Goal: Transaction & Acquisition: Purchase product/service

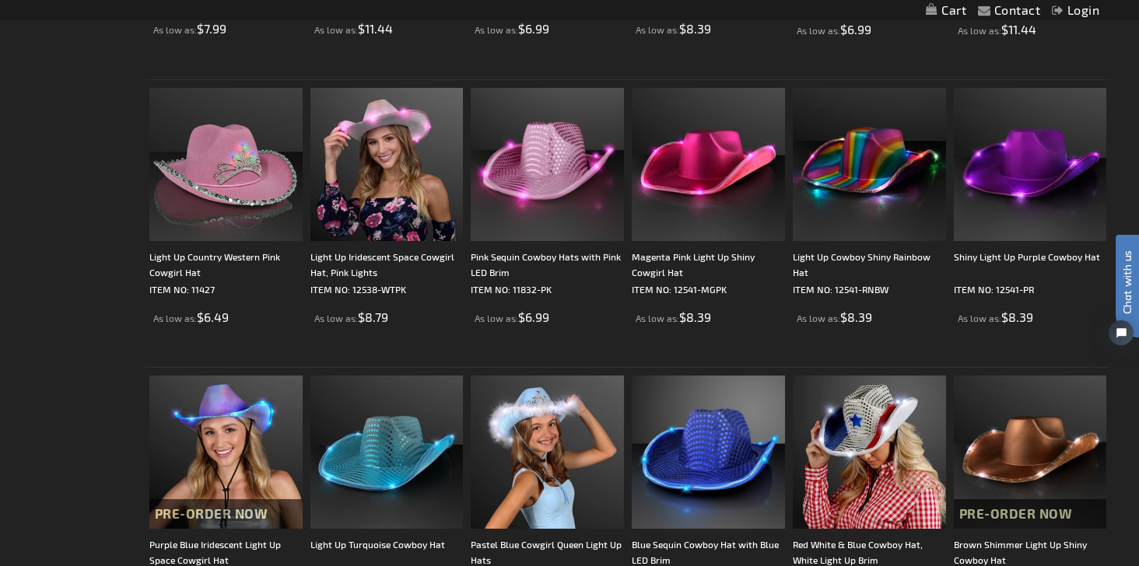
scroll to position [535, 0]
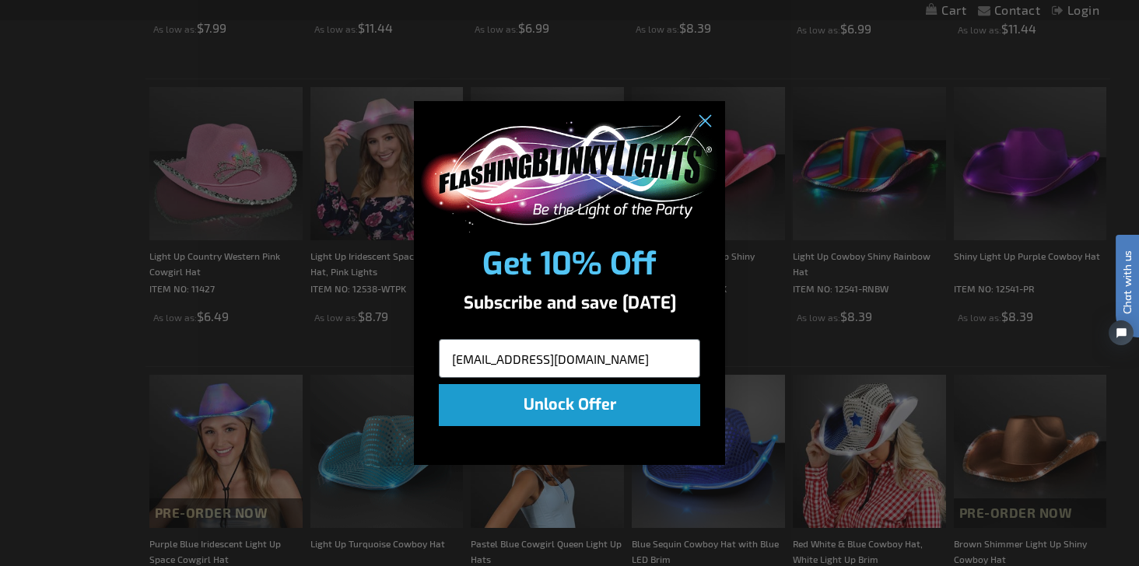
type input "morganpft@gmail.com"
click input "Submit" at bounding box center [0, 0] width 0 height 0
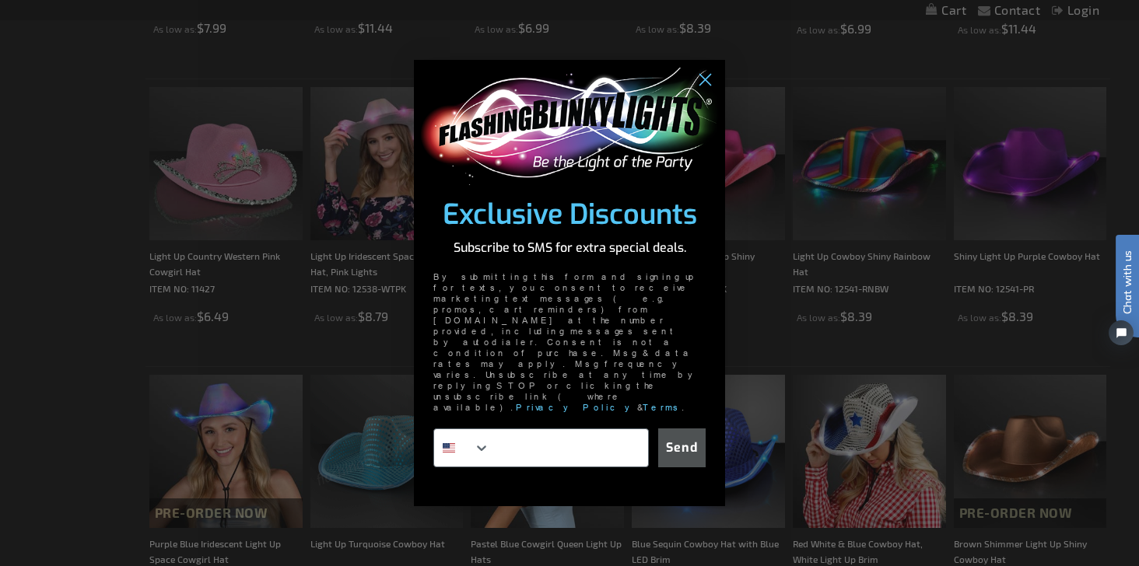
click at [543, 429] on div "POPUP Form" at bounding box center [541, 448] width 216 height 39
type input "949-572-9509"
click at [680, 429] on button "Send" at bounding box center [681, 448] width 47 height 39
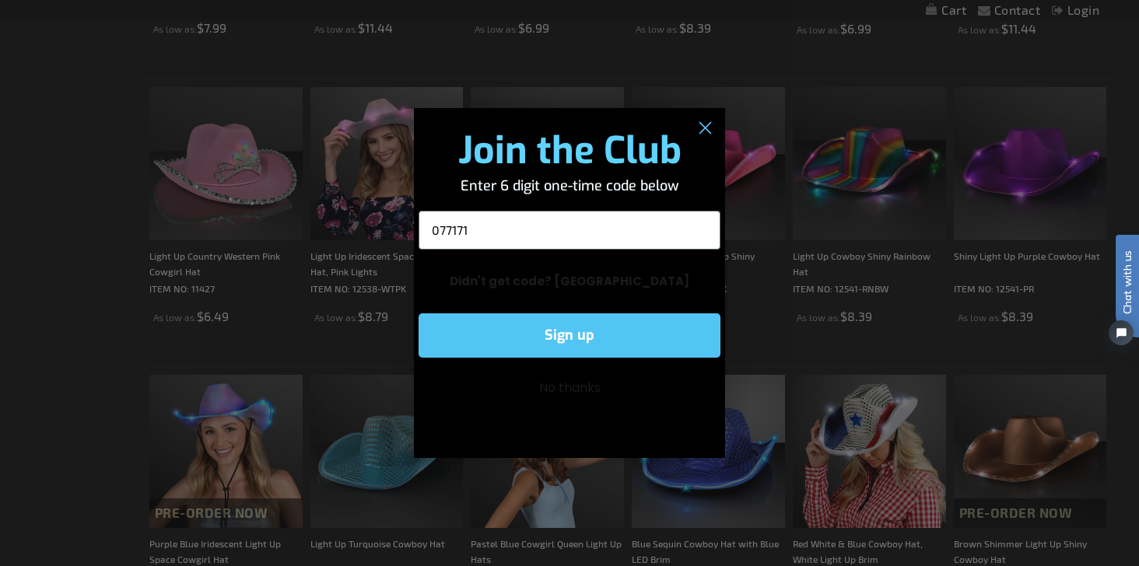
type input "077171"
click at [597, 356] on button "Sign up" at bounding box center [570, 336] width 302 height 44
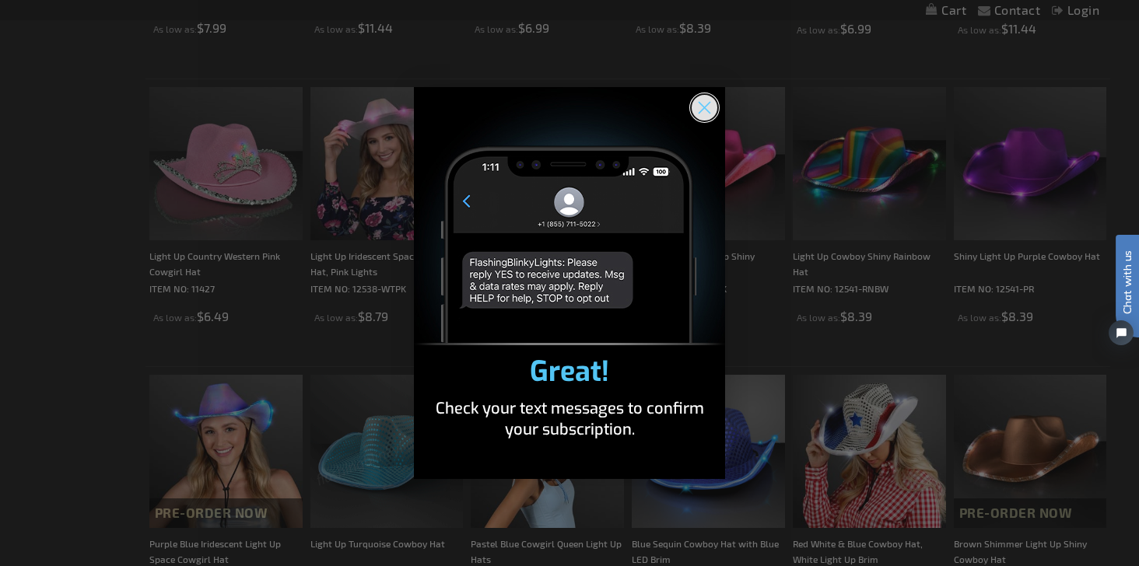
click at [709, 109] on circle "Close dialog" at bounding box center [705, 108] width 26 height 26
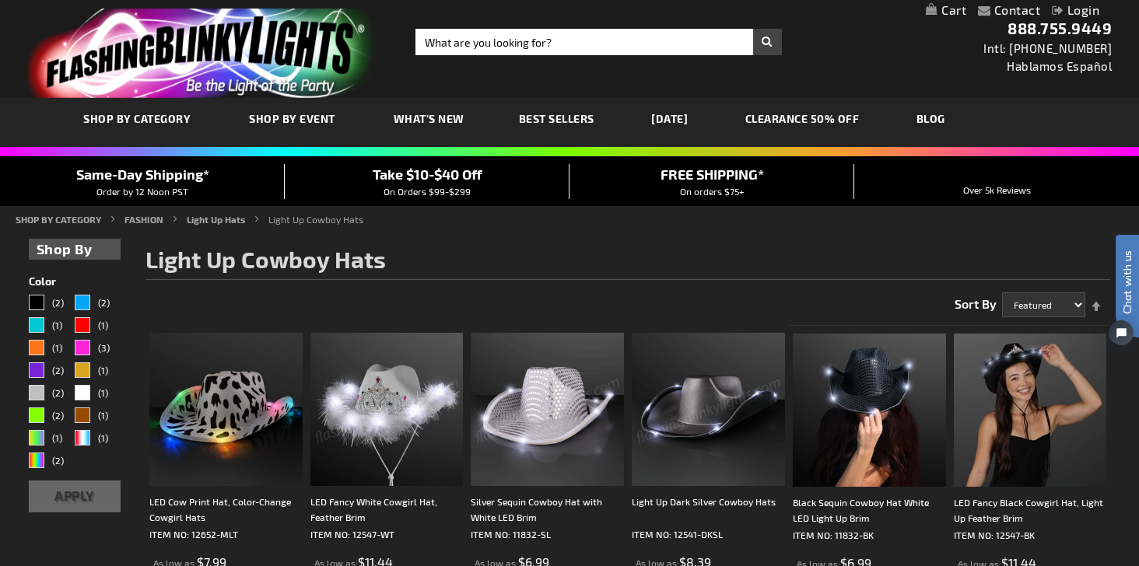
scroll to position [0, 0]
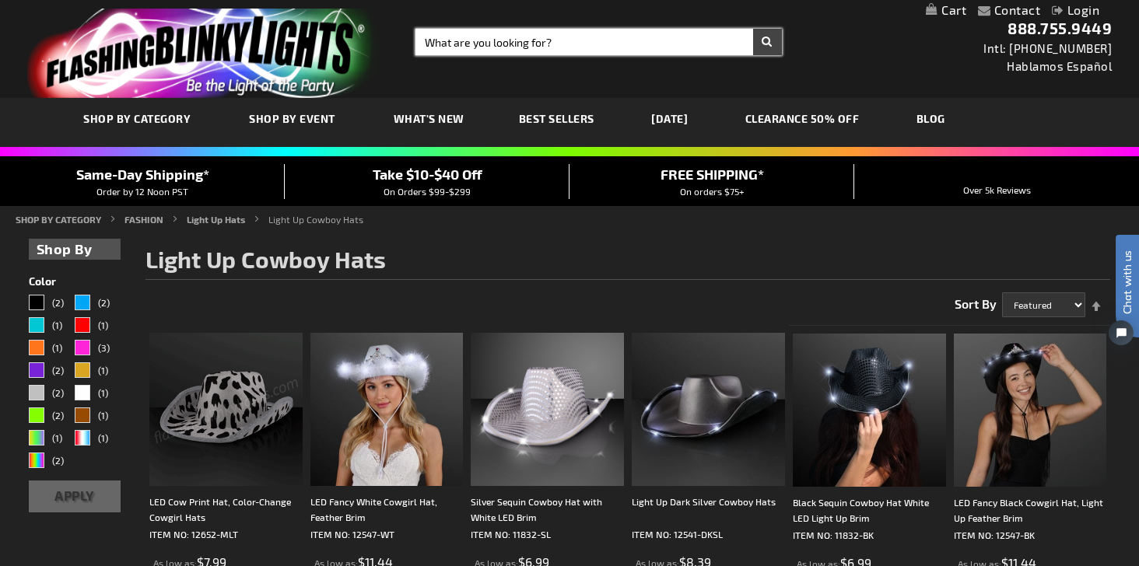
click at [499, 37] on input "Search" at bounding box center [599, 42] width 367 height 26
type input "cowboy hats bulk"
click at [767, 42] on button "Search" at bounding box center [767, 42] width 29 height 26
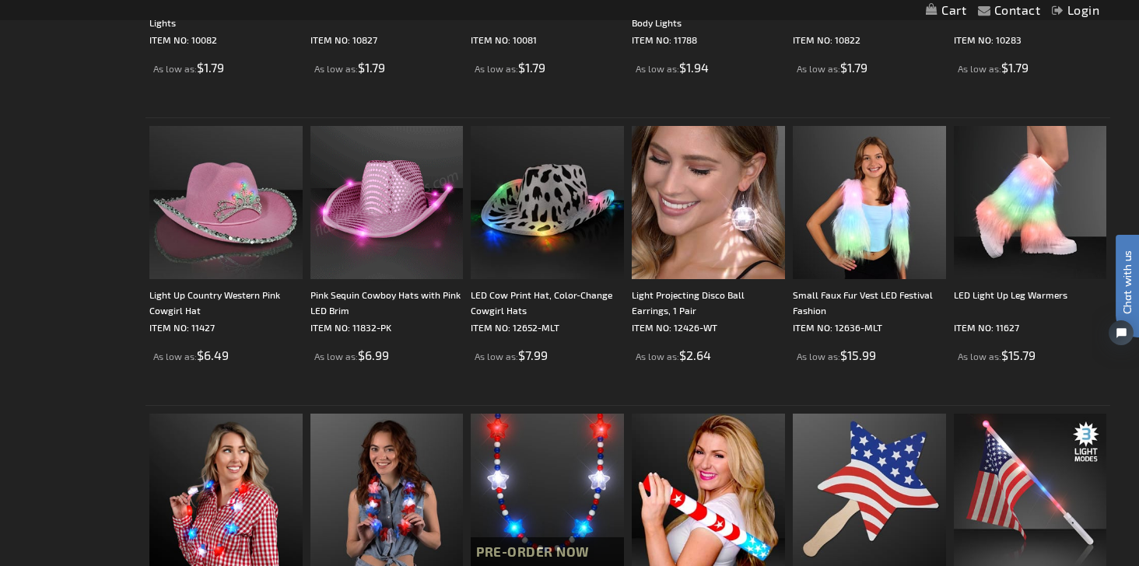
scroll to position [1073, 0]
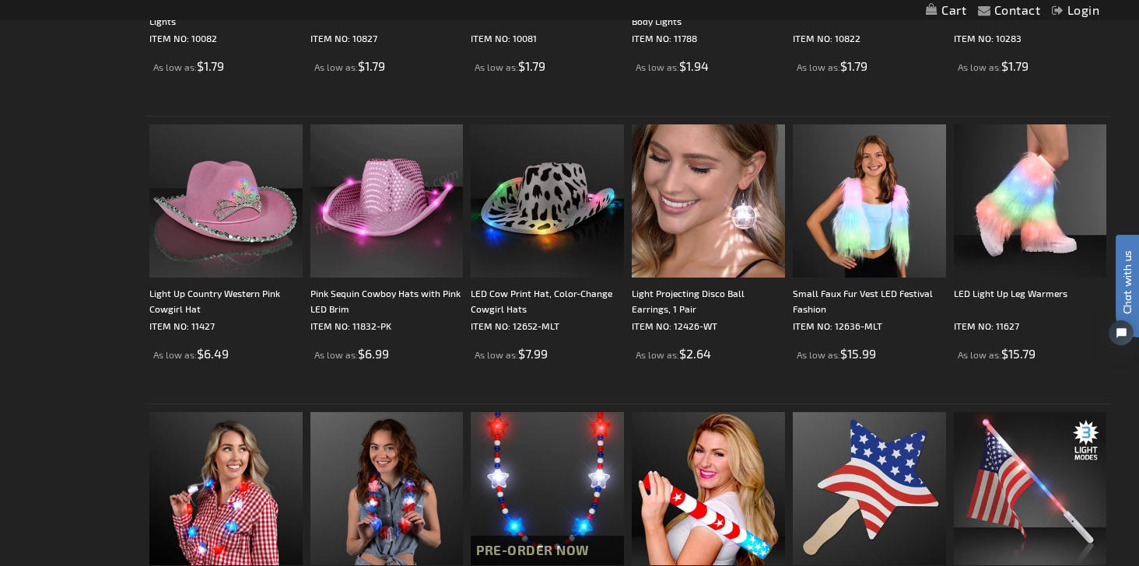
click at [411, 188] on img at bounding box center [386, 201] width 153 height 153
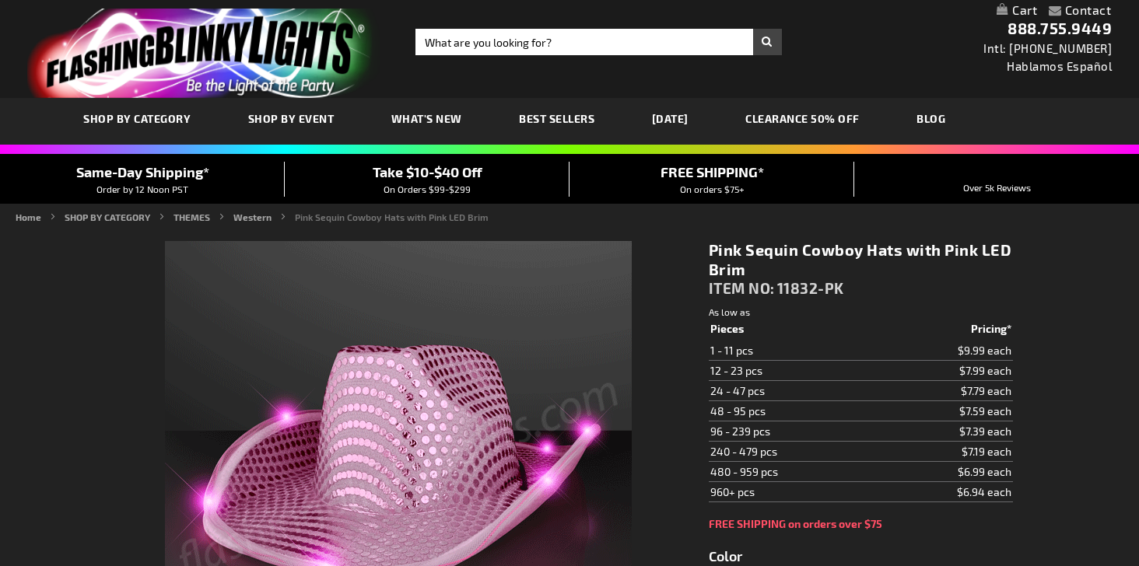
type input "5639"
